Goal: Information Seeking & Learning: Find contact information

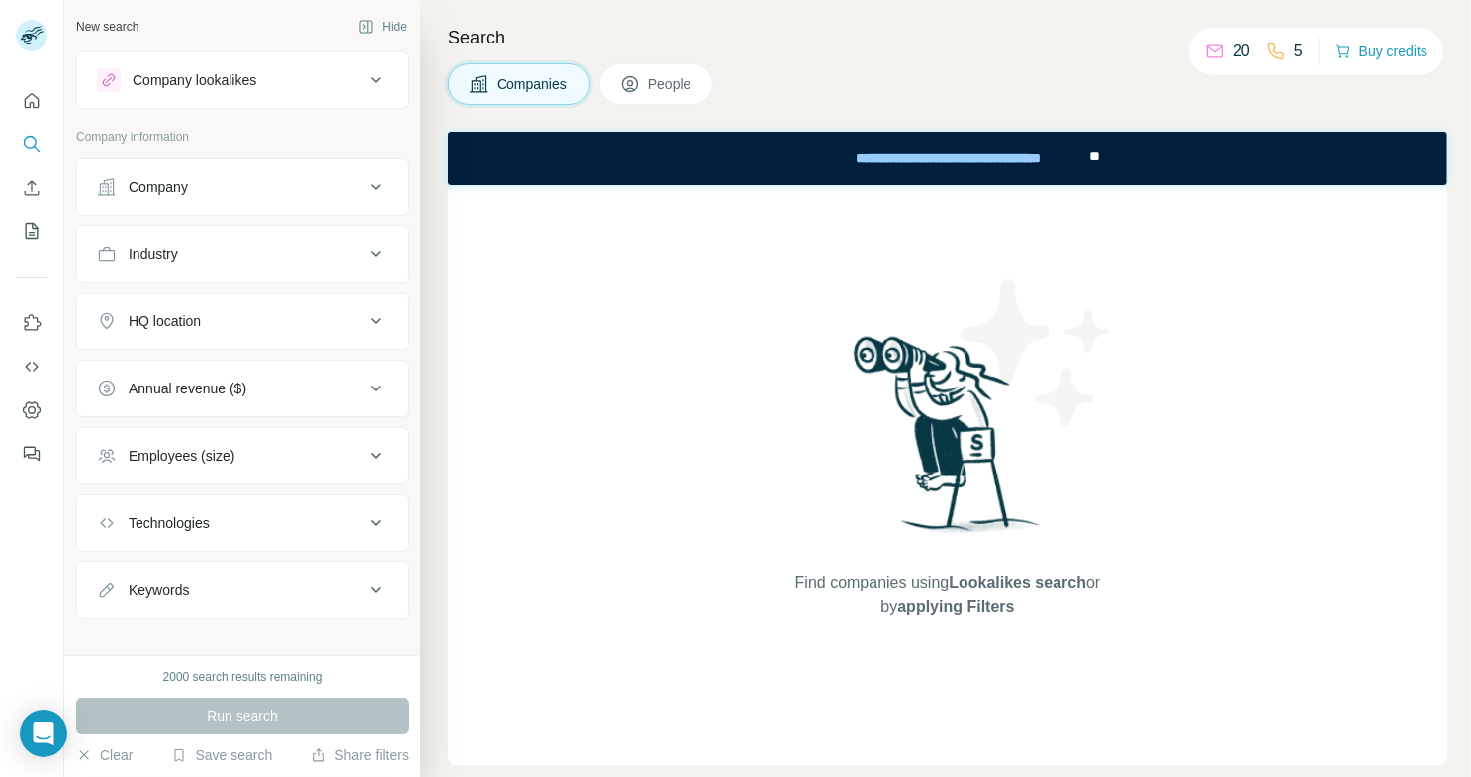
click at [531, 89] on span "Companies" at bounding box center [532, 84] width 72 height 20
click at [712, 252] on div "Find companies using Lookalikes search or by applying Filters" at bounding box center [947, 475] width 999 height 581
drag, startPoint x: 555, startPoint y: 238, endPoint x: 95, endPoint y: 0, distance: 517.9
click at [555, 238] on div "Find companies using Lookalikes search or by applying Filters" at bounding box center [947, 475] width 999 height 581
click at [233, 199] on button "Company" at bounding box center [242, 186] width 330 height 47
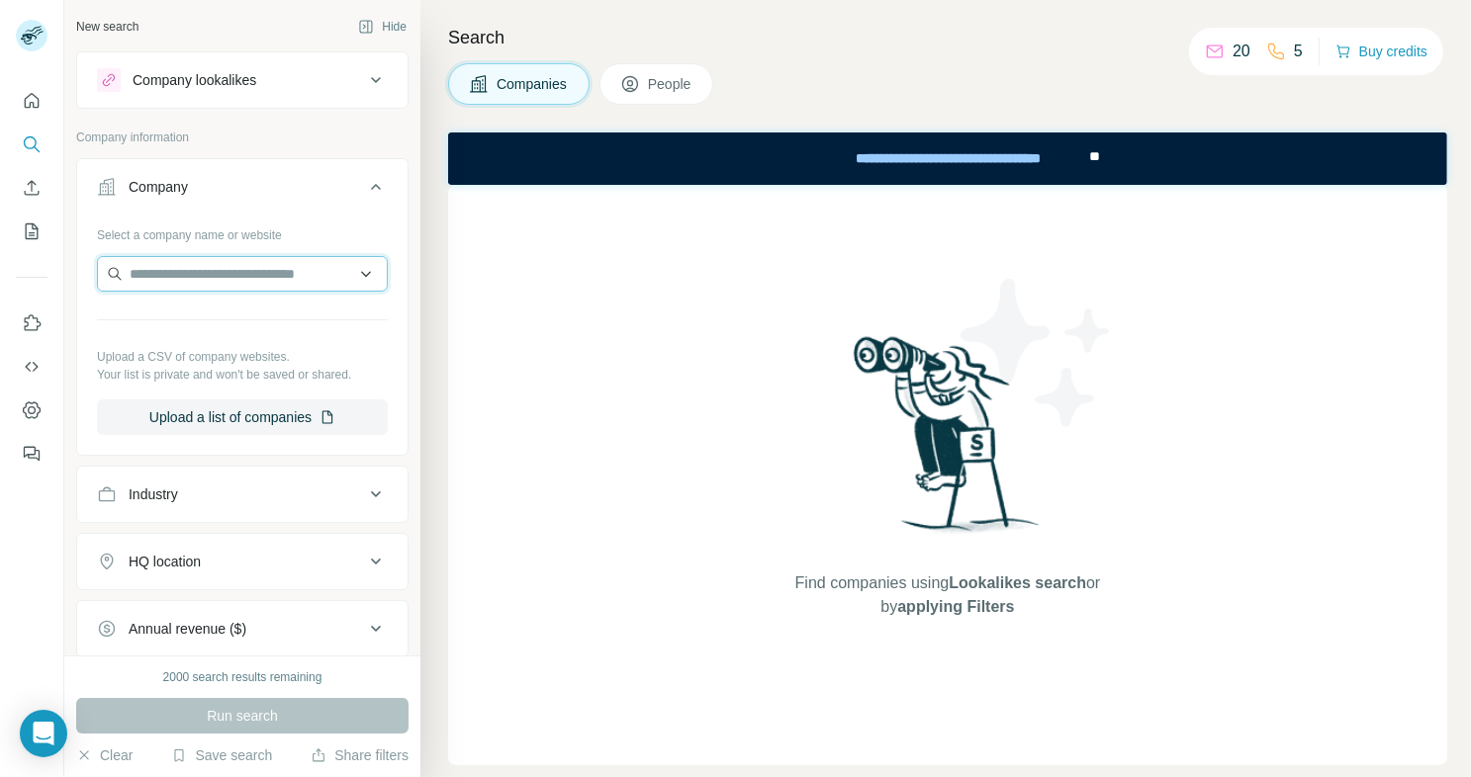
click at [202, 264] on input "text" at bounding box center [242, 274] width 291 height 36
type input "*********"
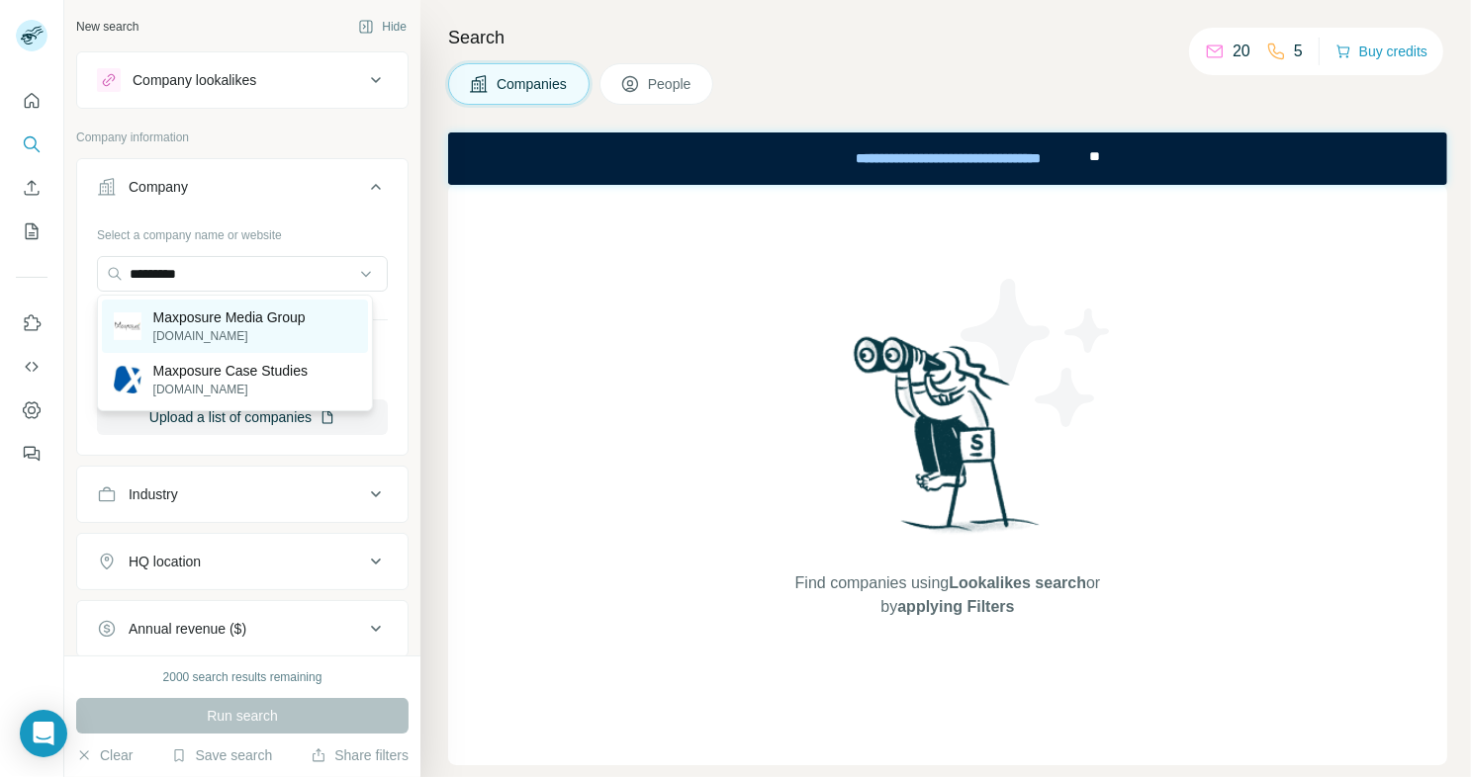
click at [245, 333] on p "[DOMAIN_NAME]" at bounding box center [229, 336] width 152 height 18
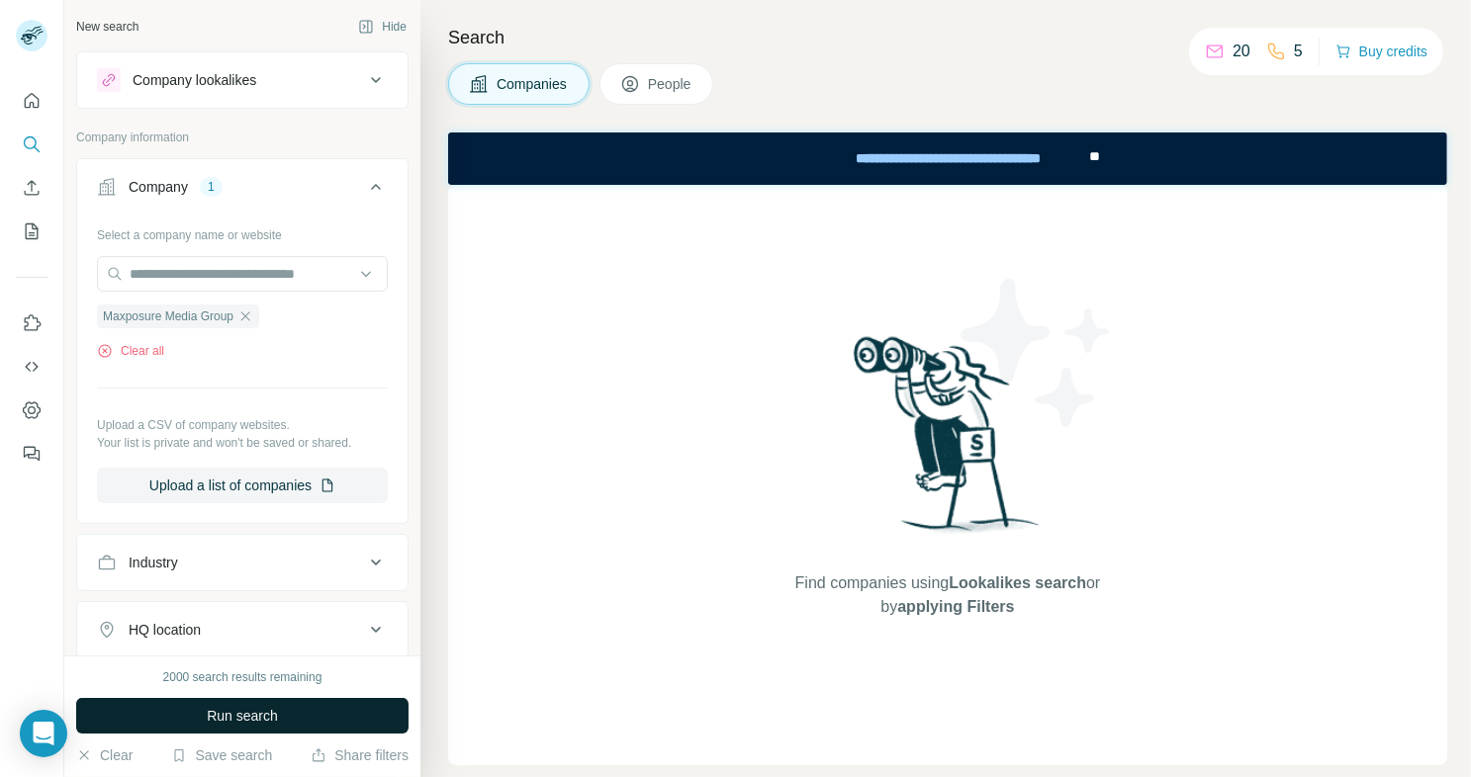
click at [208, 718] on span "Run search" at bounding box center [242, 716] width 71 height 20
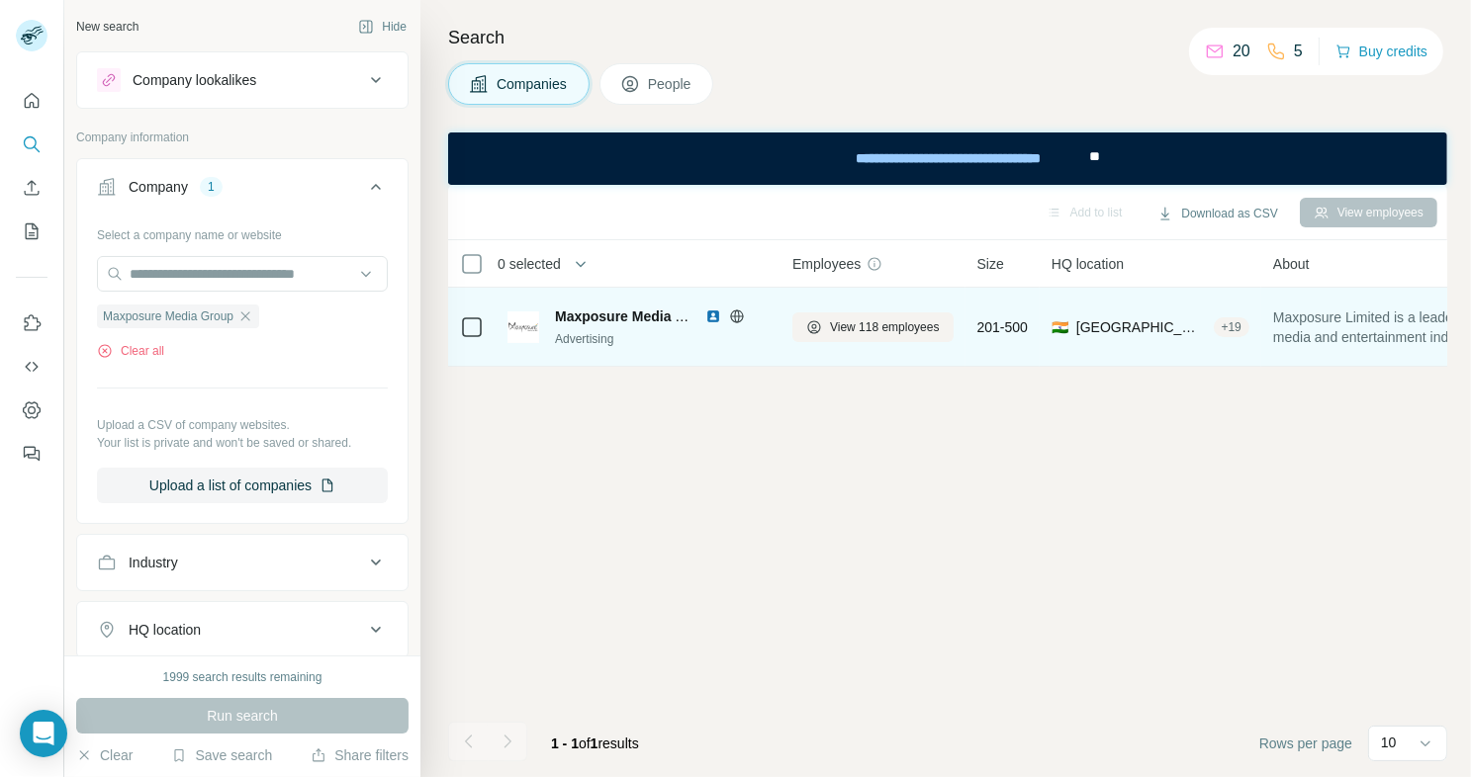
click at [615, 314] on span "Maxposure Media Group" at bounding box center [635, 317] width 161 height 16
click at [638, 311] on span "Maxposure Media Group" at bounding box center [635, 317] width 161 height 16
click at [855, 325] on span "View 118 employees" at bounding box center [885, 327] width 110 height 18
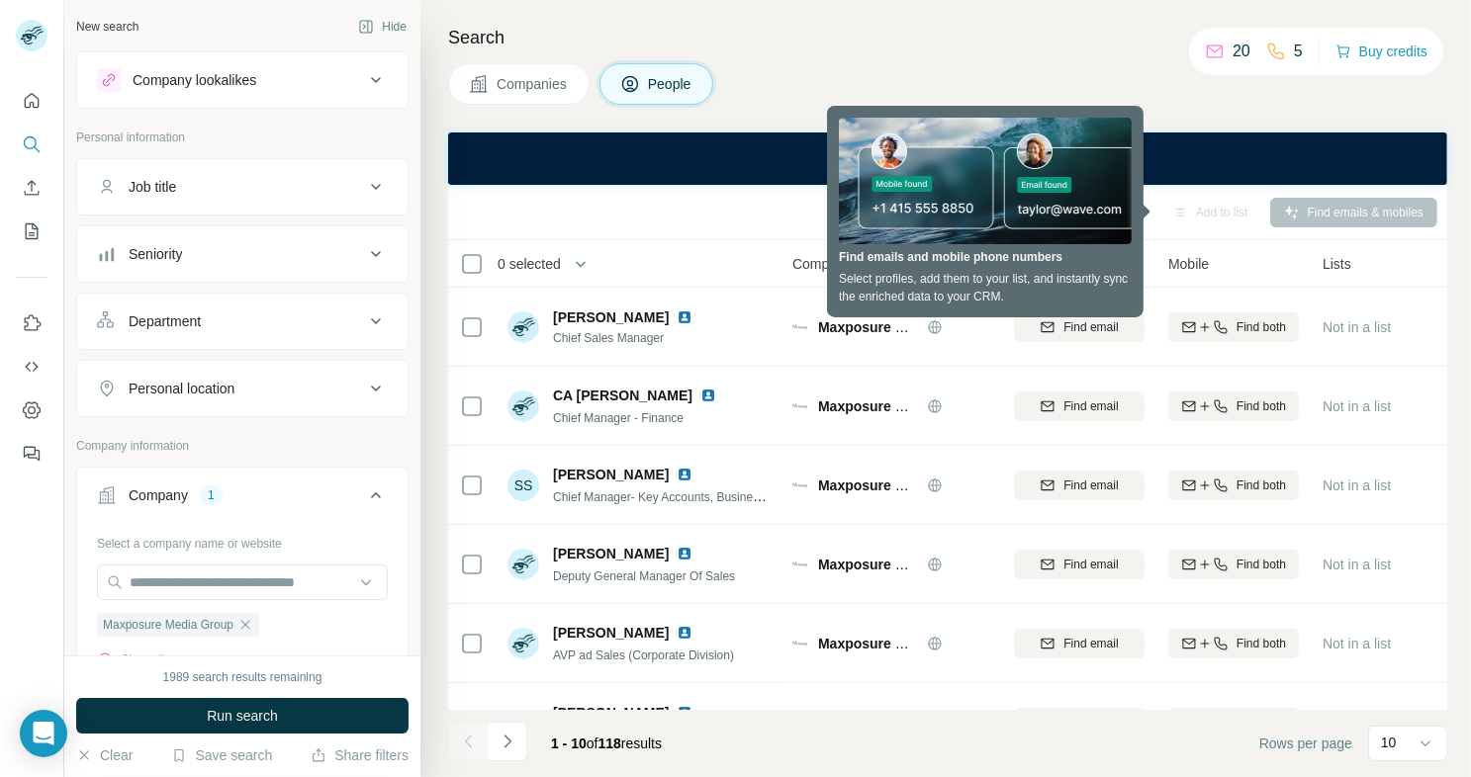
click at [698, 206] on div "Add to list Find emails & mobiles" at bounding box center [947, 212] width 979 height 35
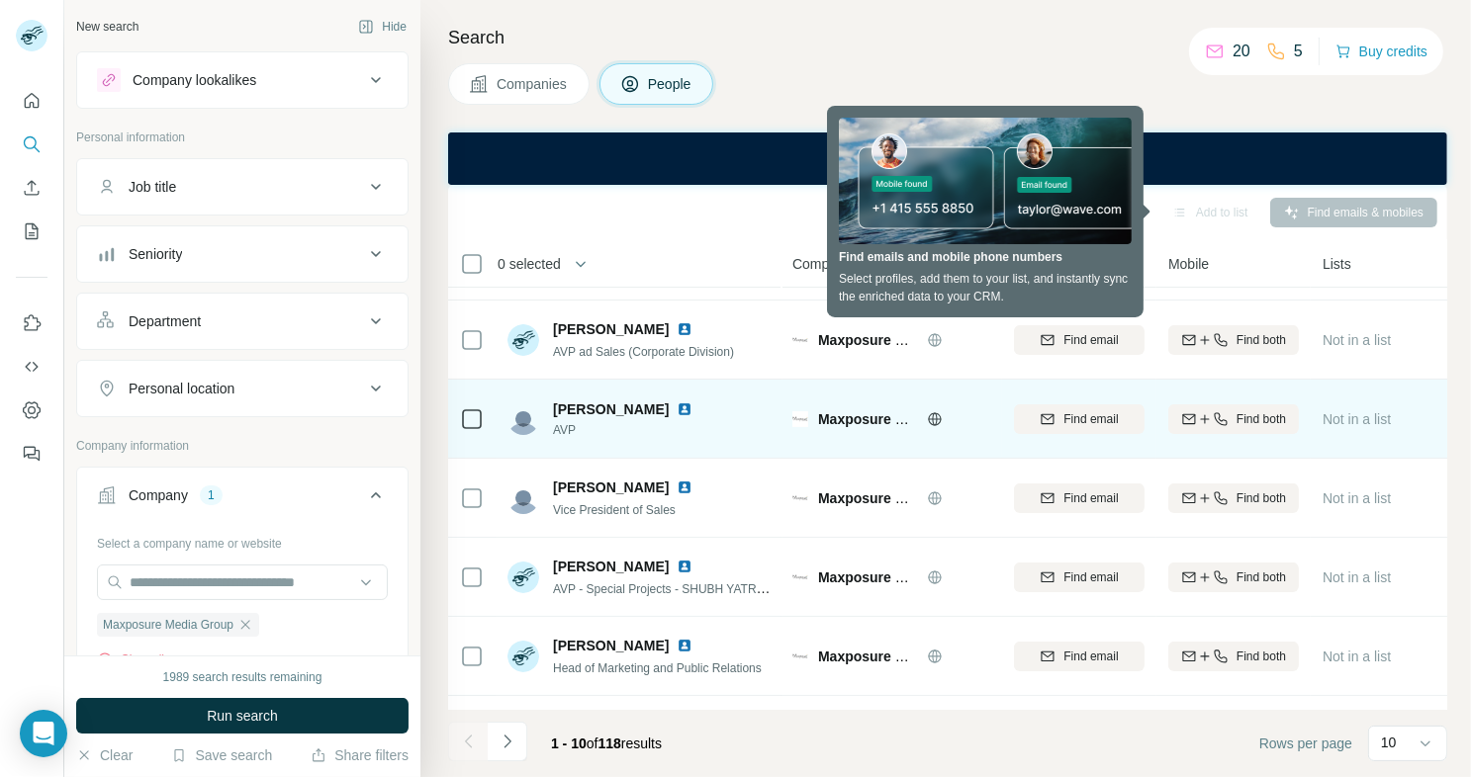
scroll to position [378, 0]
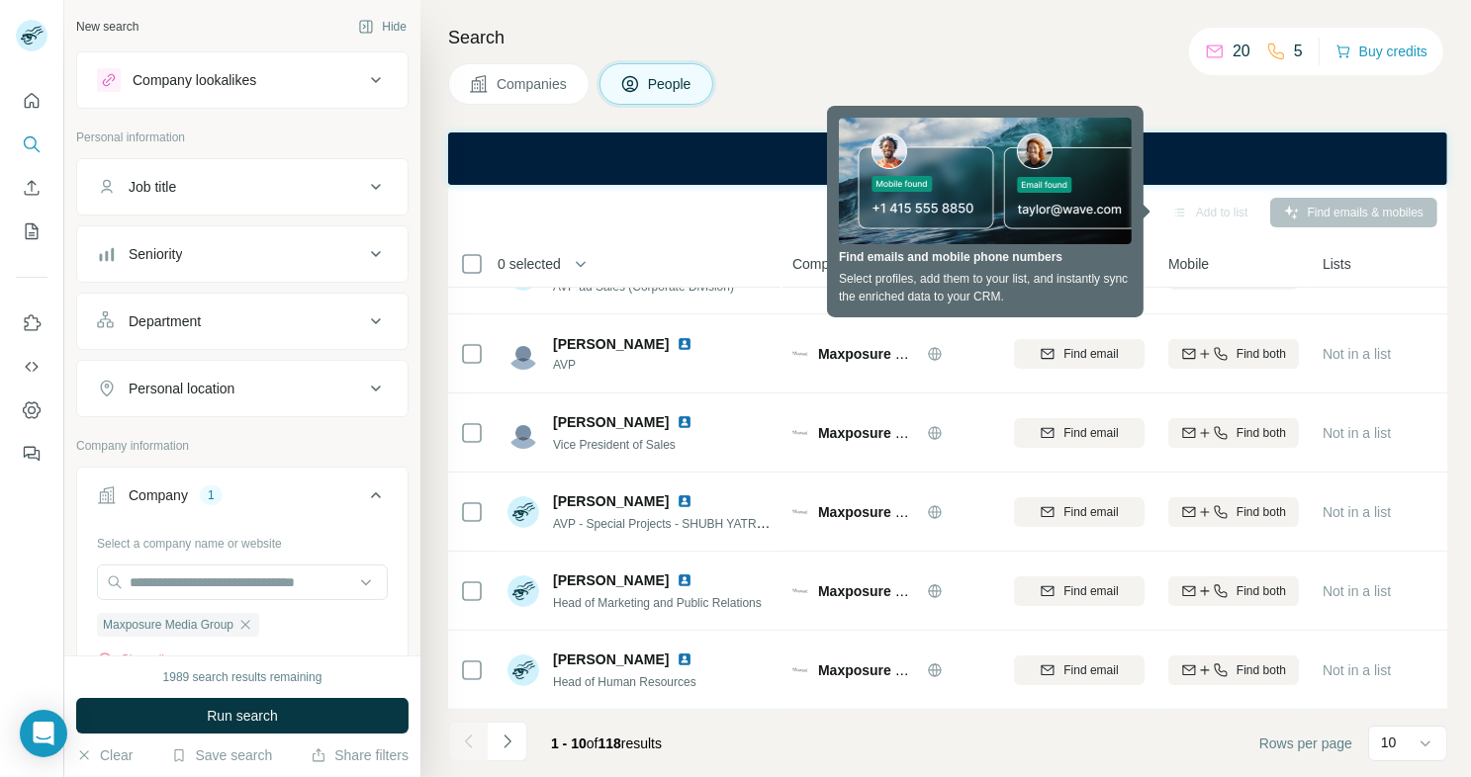
click at [1173, 202] on div "Add to list" at bounding box center [1210, 213] width 104 height 30
click at [1184, 208] on div "Add to list" at bounding box center [1210, 213] width 104 height 30
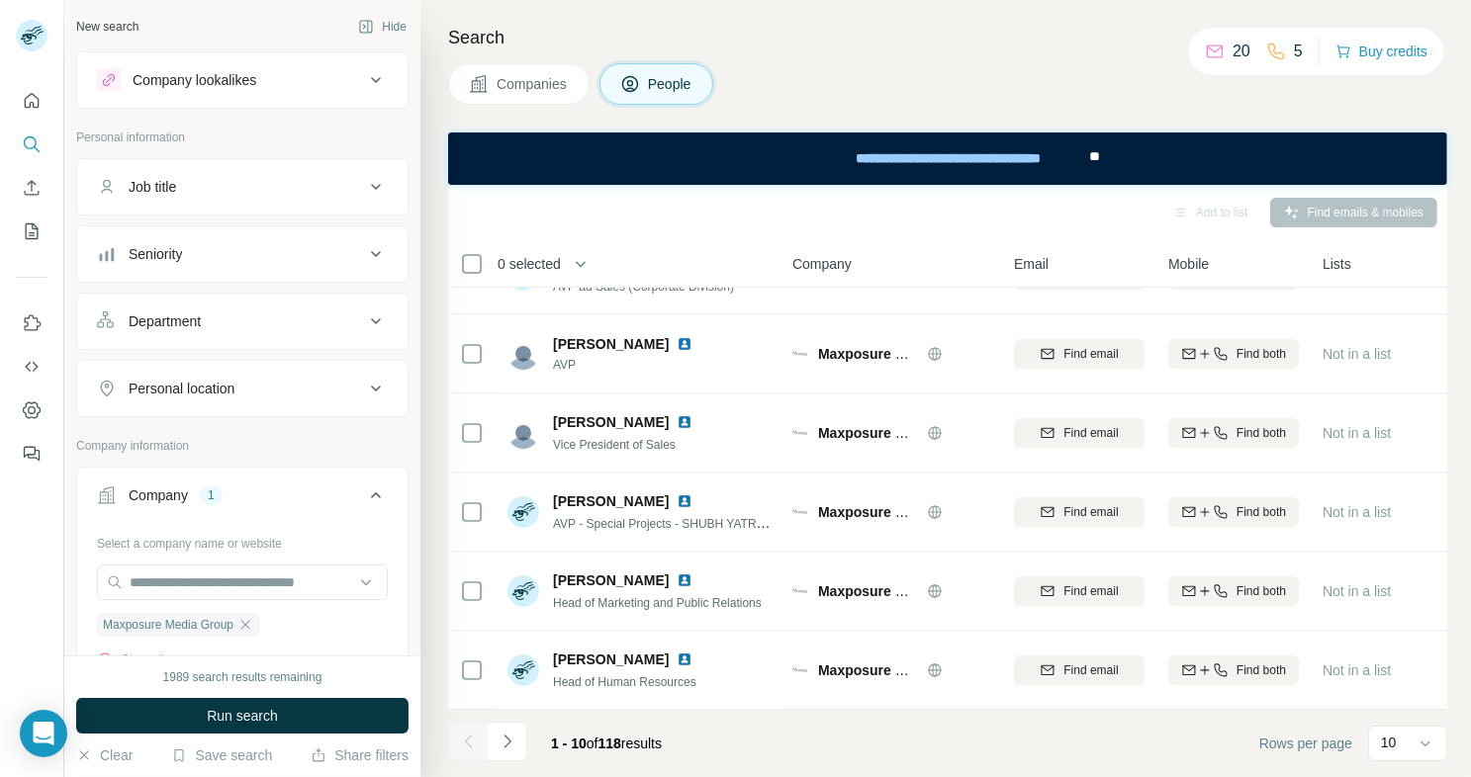
click at [1146, 209] on div "Add to list Find emails & mobiles" at bounding box center [947, 212] width 979 height 35
click at [512, 742] on icon "Navigate to next page" at bounding box center [507, 742] width 20 height 20
click at [364, 251] on icon at bounding box center [376, 254] width 24 height 24
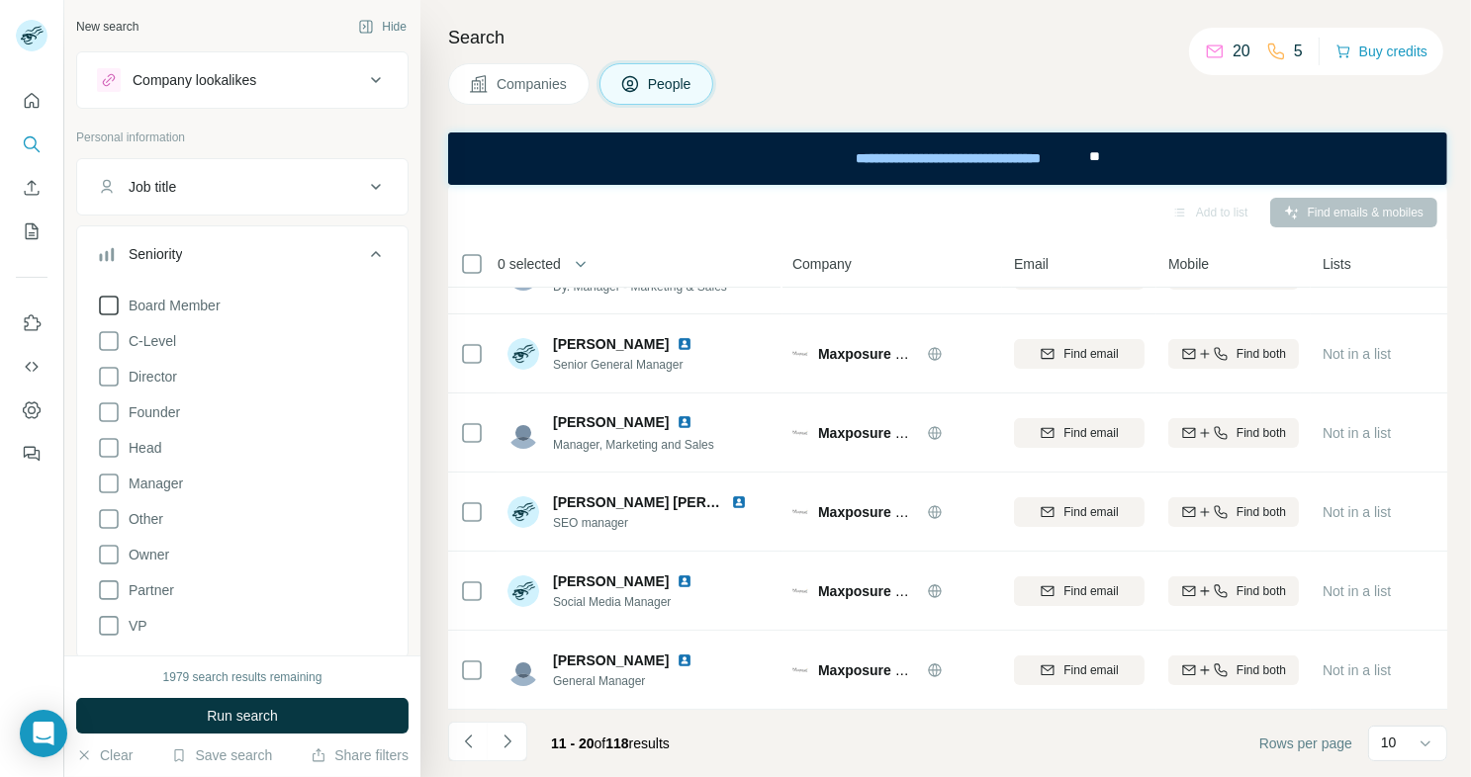
click at [115, 313] on icon at bounding box center [109, 306] width 20 height 20
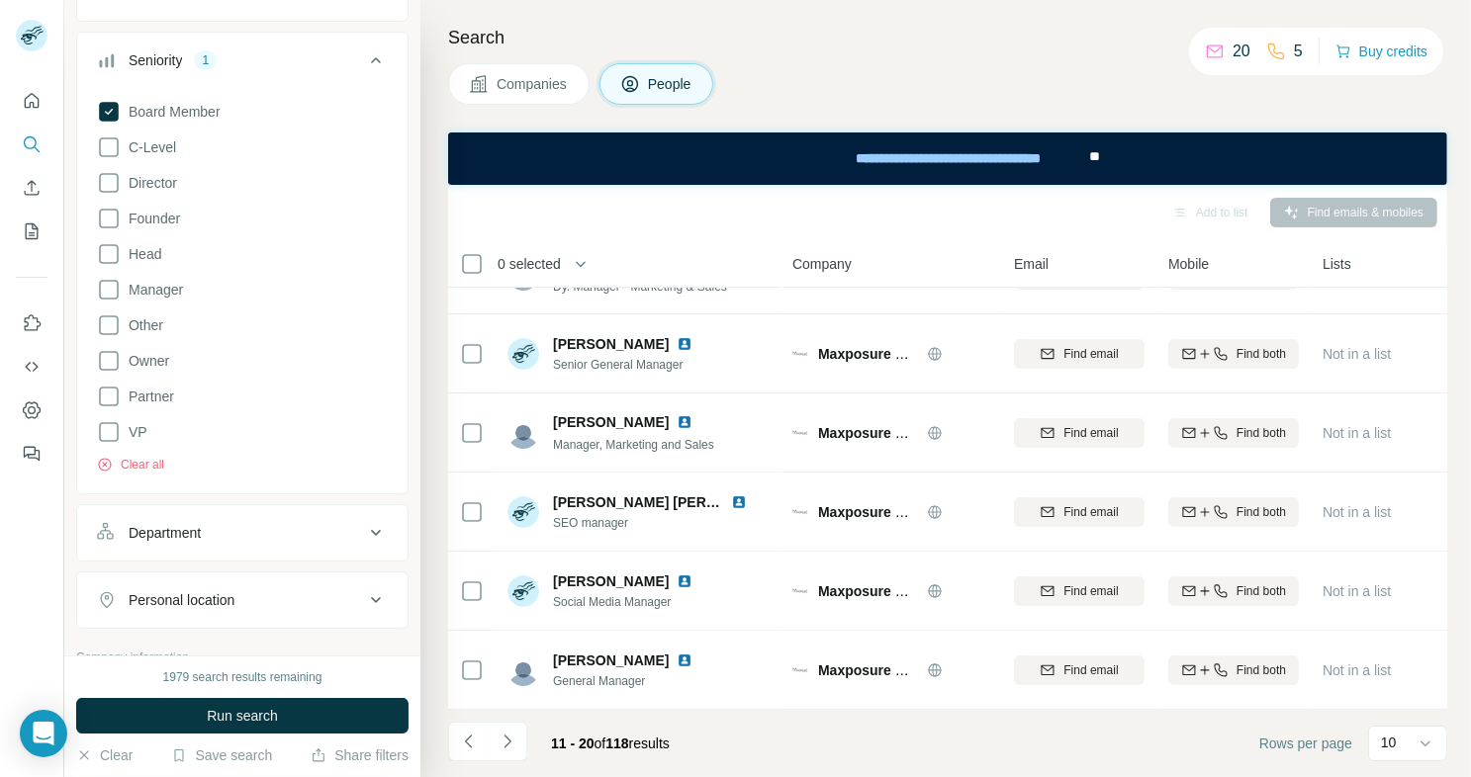
scroll to position [198, 0]
click at [109, 389] on icon at bounding box center [109, 393] width 24 height 24
click at [113, 248] on icon at bounding box center [109, 250] width 24 height 24
click at [112, 172] on icon at bounding box center [109, 179] width 24 height 24
click at [109, 212] on icon at bounding box center [109, 215] width 24 height 24
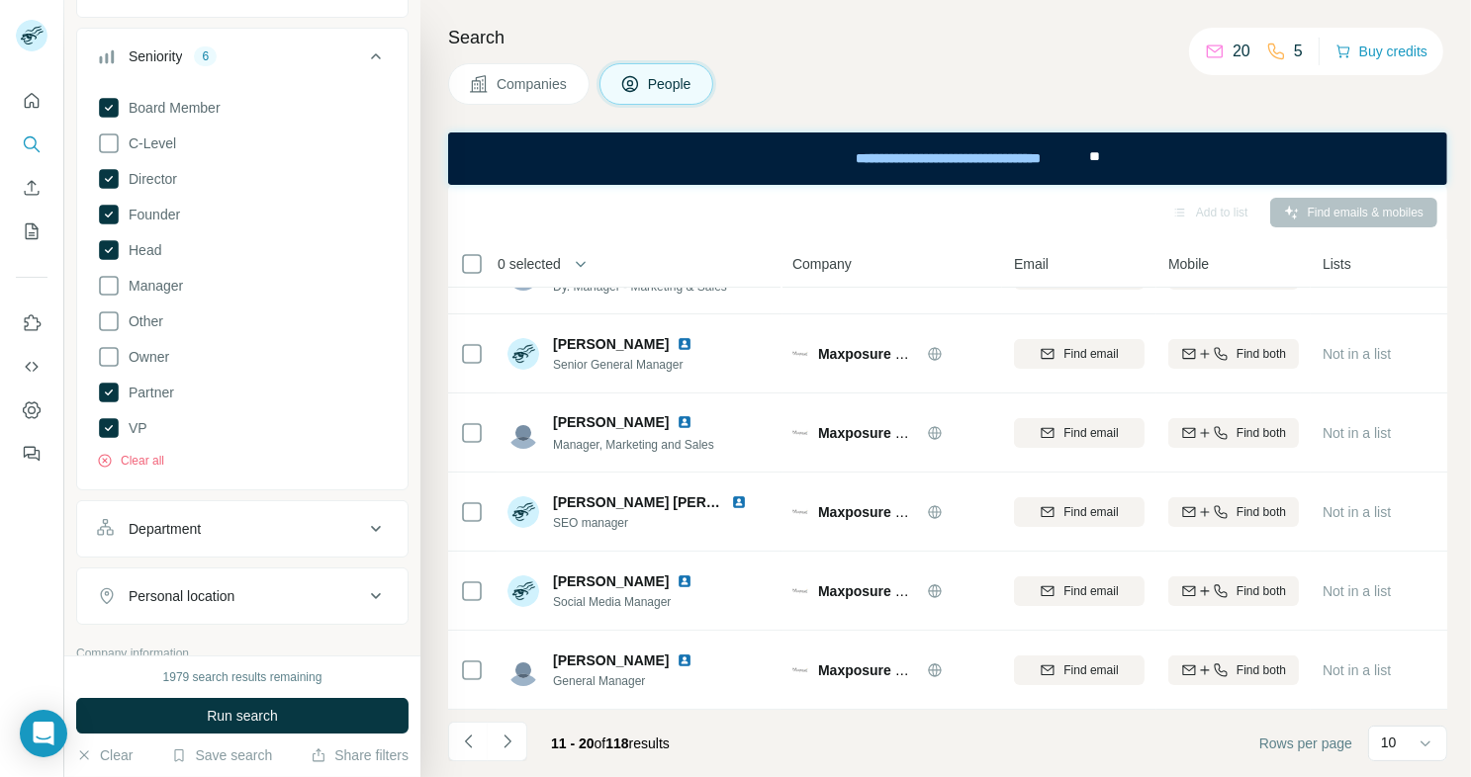
click at [214, 520] on div "Department" at bounding box center [230, 529] width 267 height 20
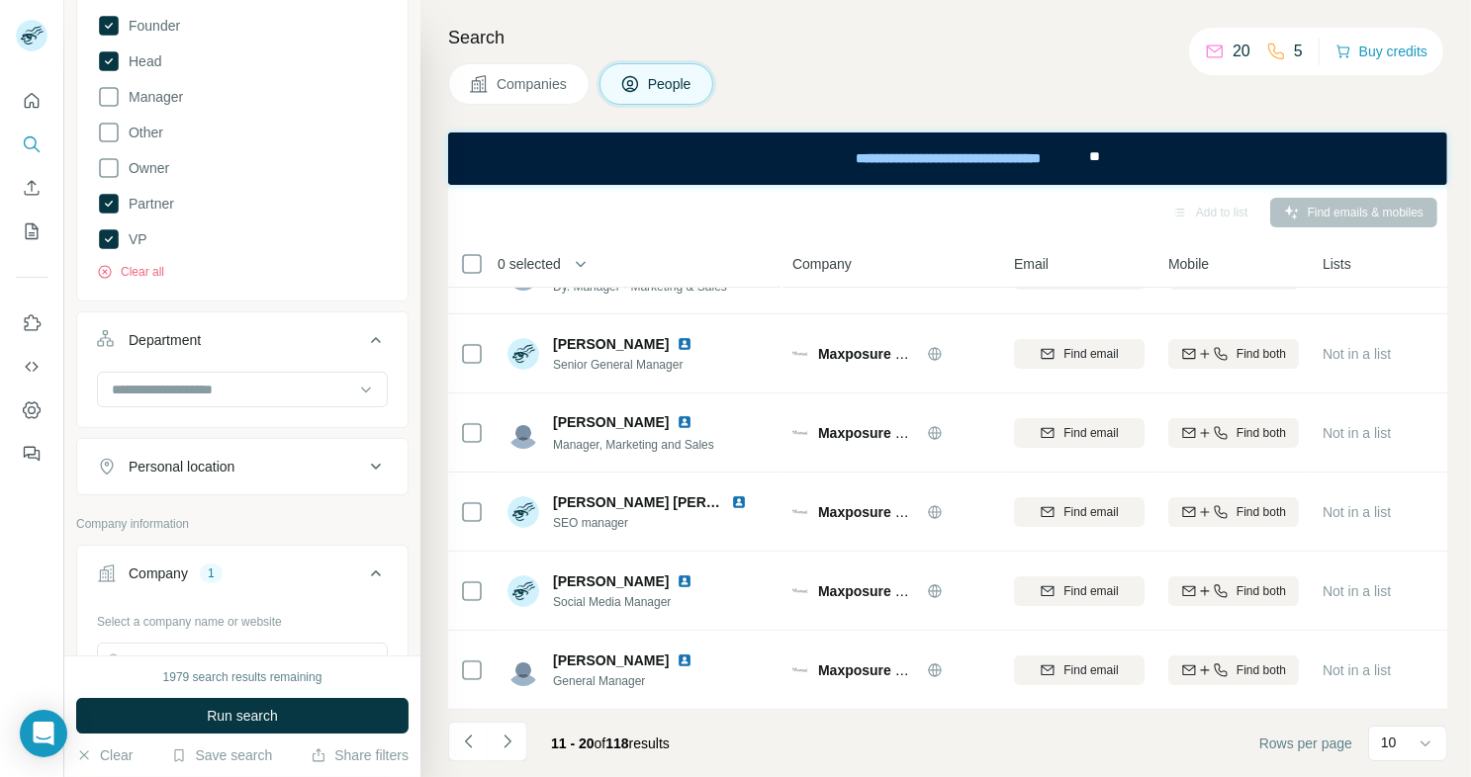
scroll to position [396, 0]
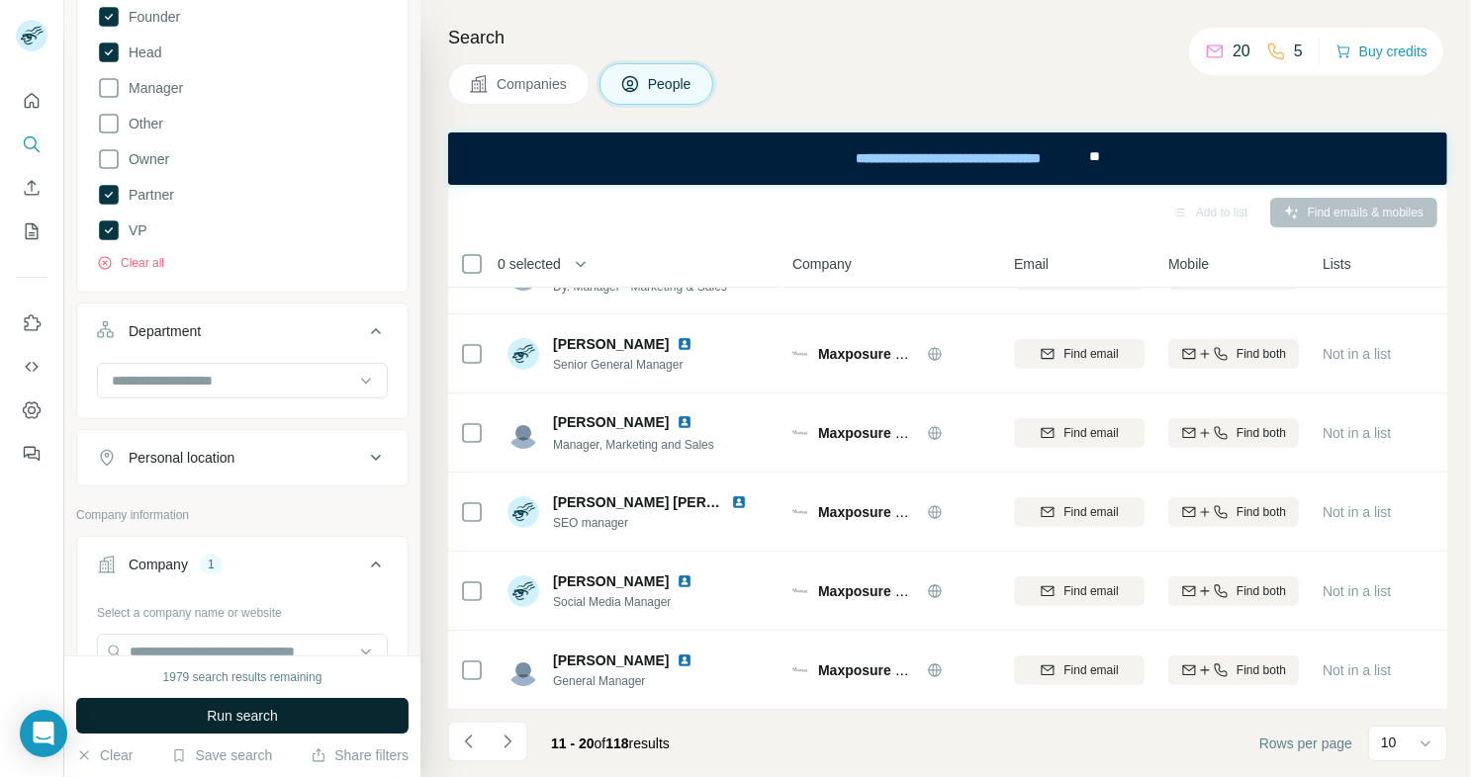
click at [177, 714] on button "Run search" at bounding box center [242, 716] width 332 height 36
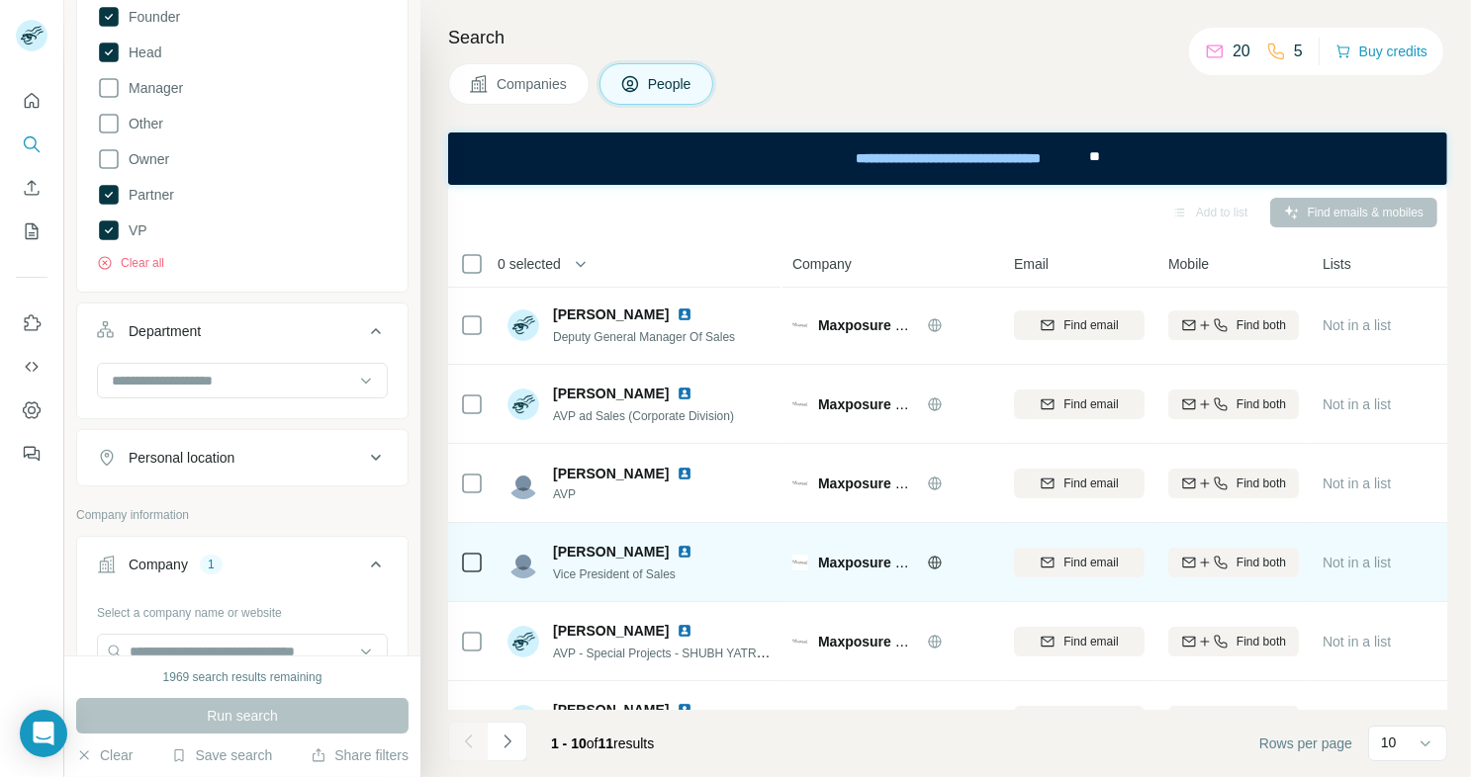
scroll to position [0, 0]
